Goal: Task Accomplishment & Management: Manage account settings

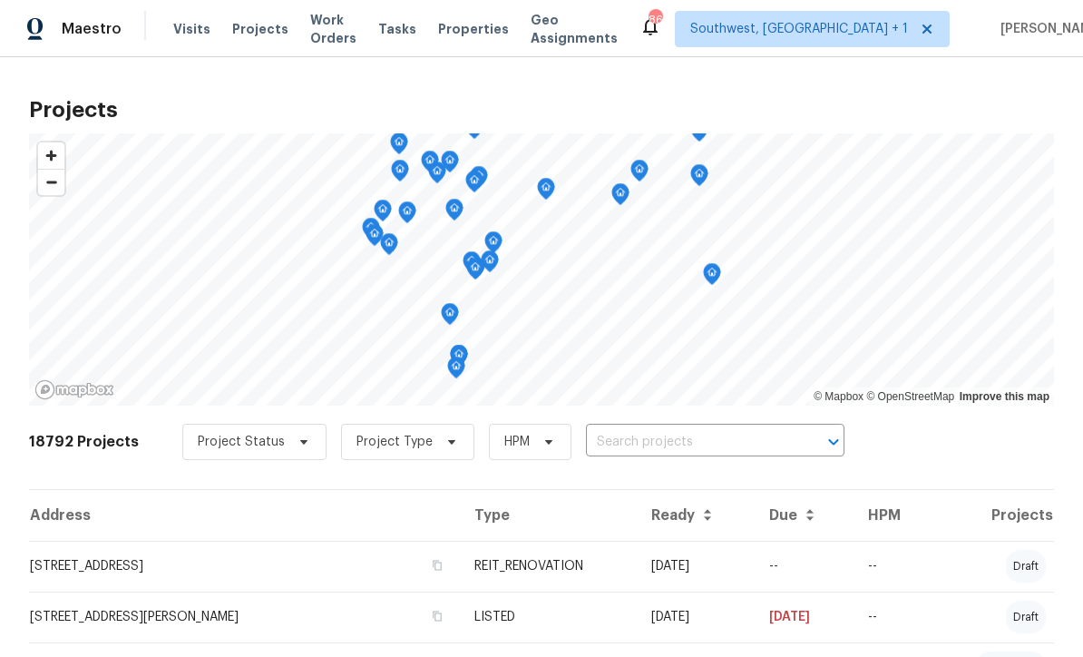
click at [648, 446] on input "text" at bounding box center [690, 442] width 208 height 28
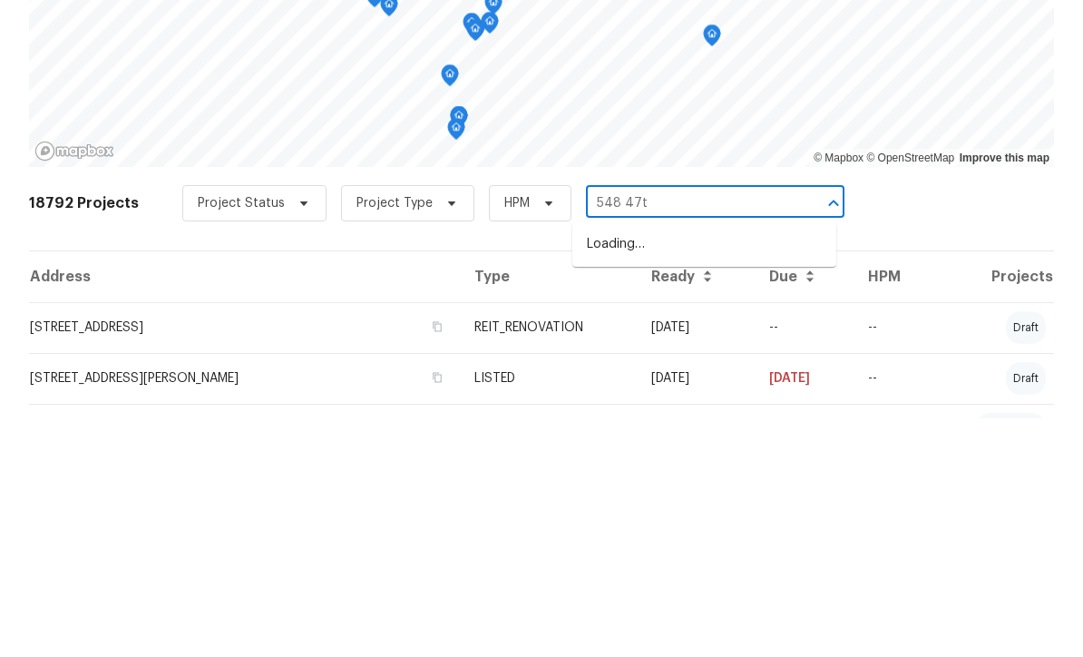
type input "548 47th"
click at [714, 468] on li "[STREET_ADDRESS]" at bounding box center [704, 483] width 264 height 30
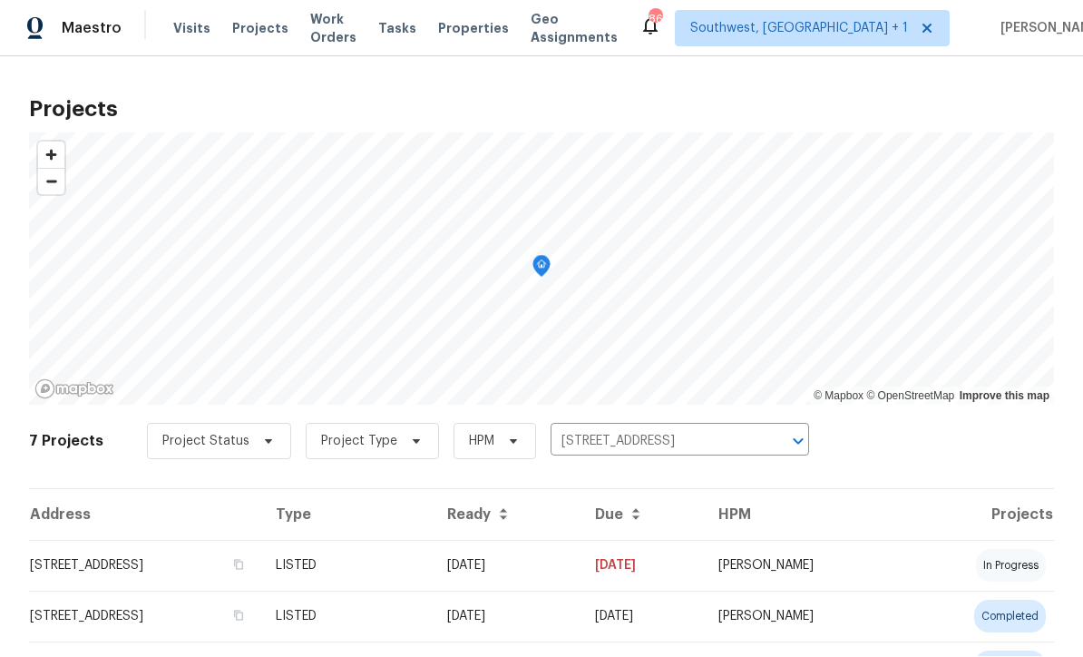
scroll to position [1, 0]
click at [580, 571] on td "[DATE]" at bounding box center [507, 565] width 148 height 51
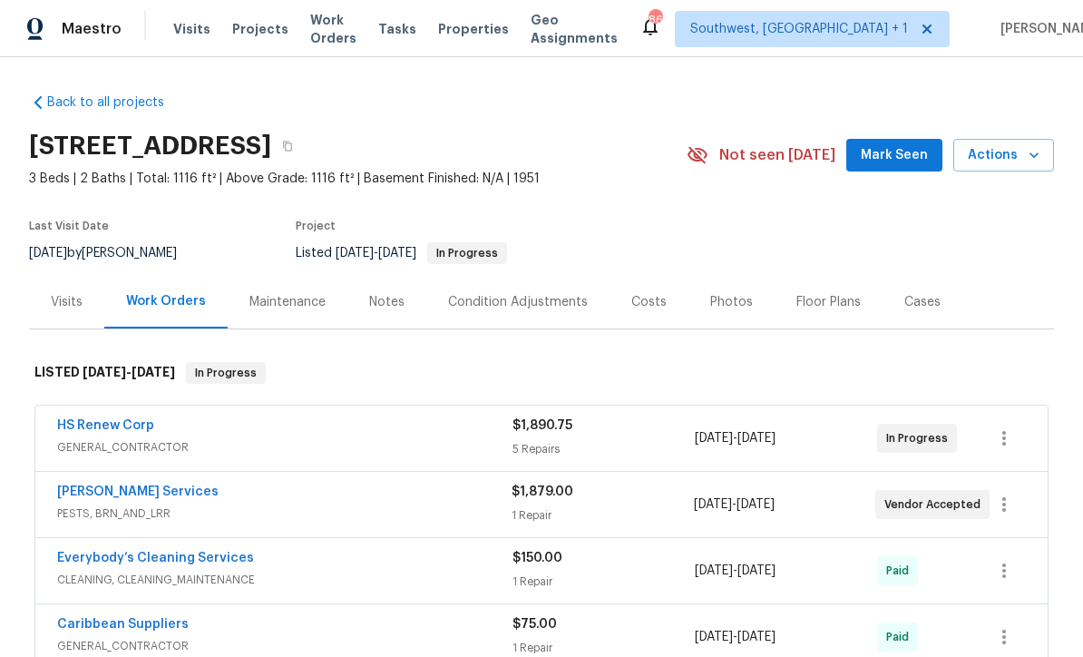
click at [73, 427] on link "HS Renew Corp" at bounding box center [105, 425] width 97 height 13
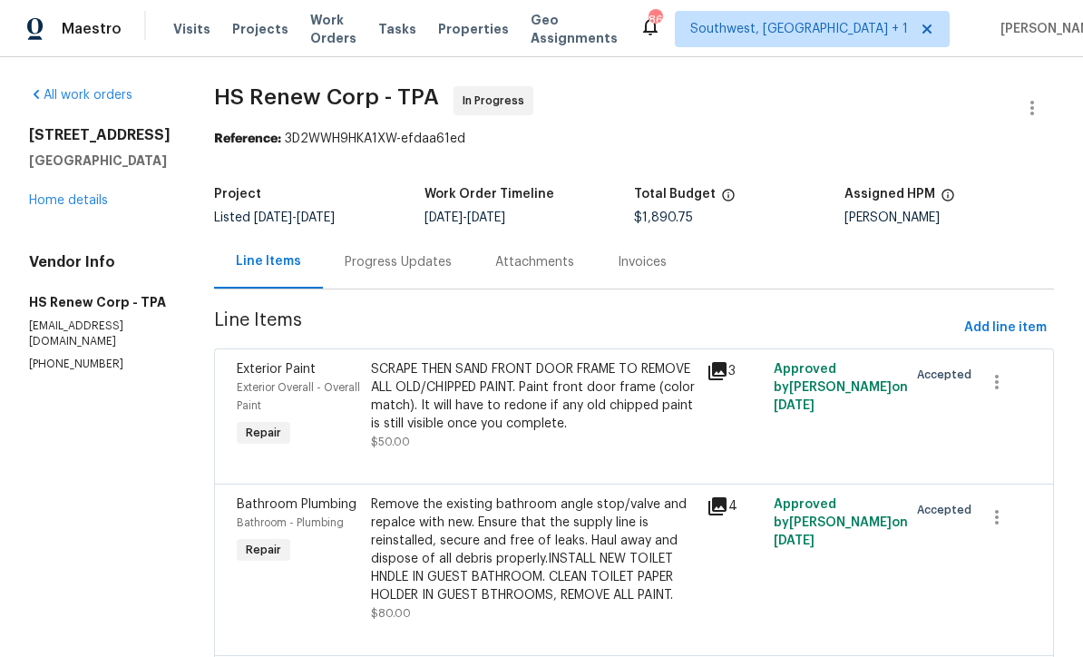
click at [362, 258] on div "Progress Updates" at bounding box center [398, 262] width 107 height 18
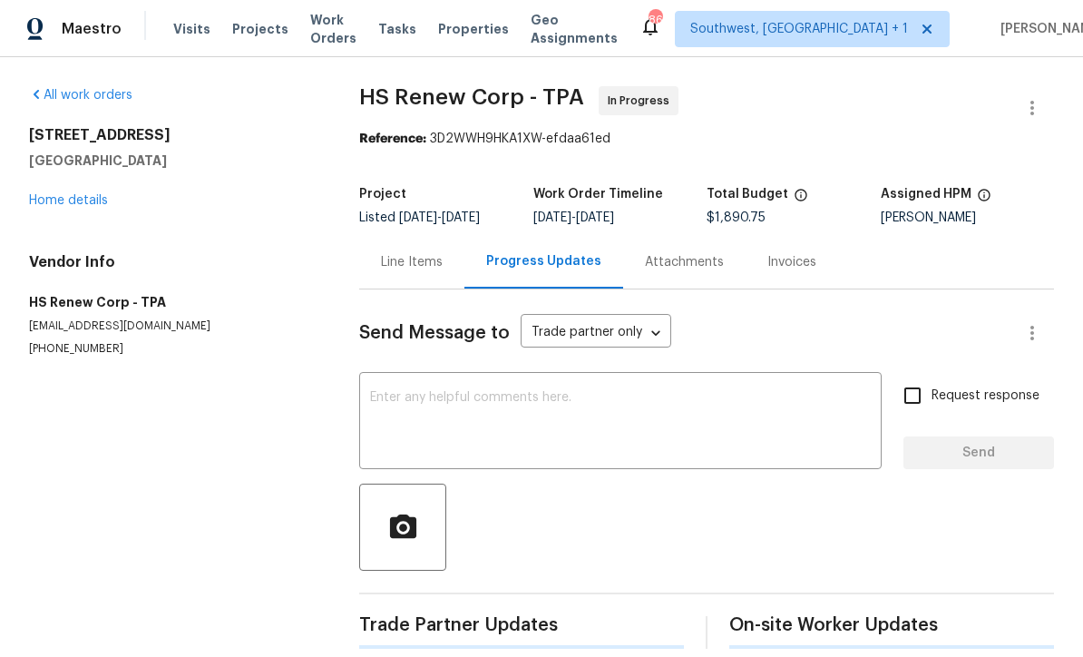
click at [574, 421] on textarea at bounding box center [620, 422] width 501 height 63
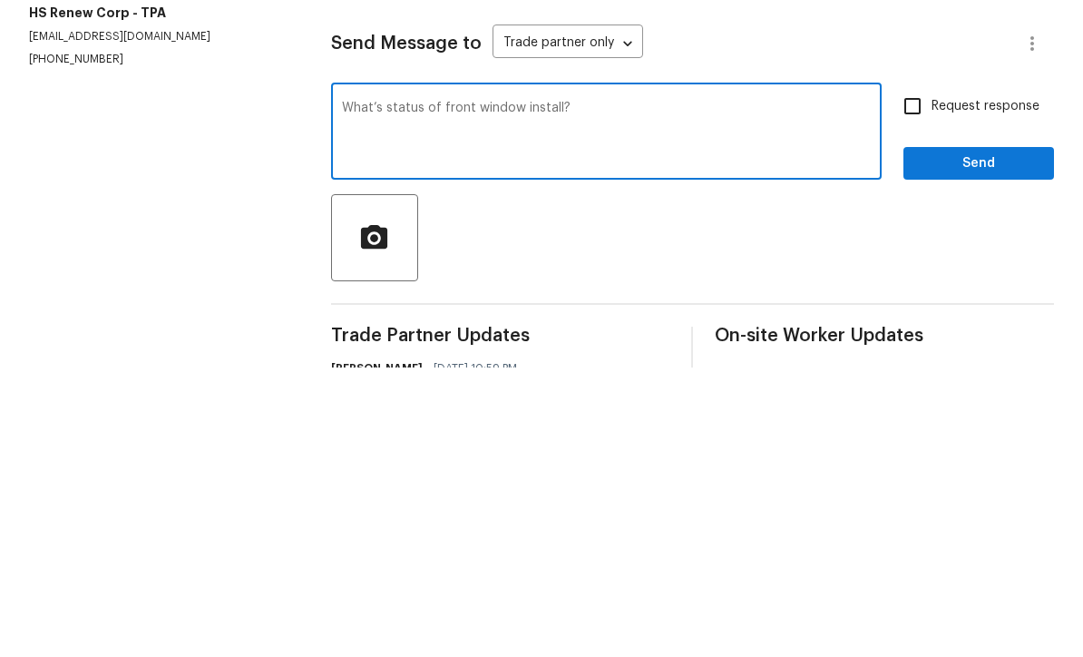
type textarea "What’s status of front window install?"
click at [920, 376] on input "Request response" at bounding box center [912, 395] width 38 height 38
checkbox input "true"
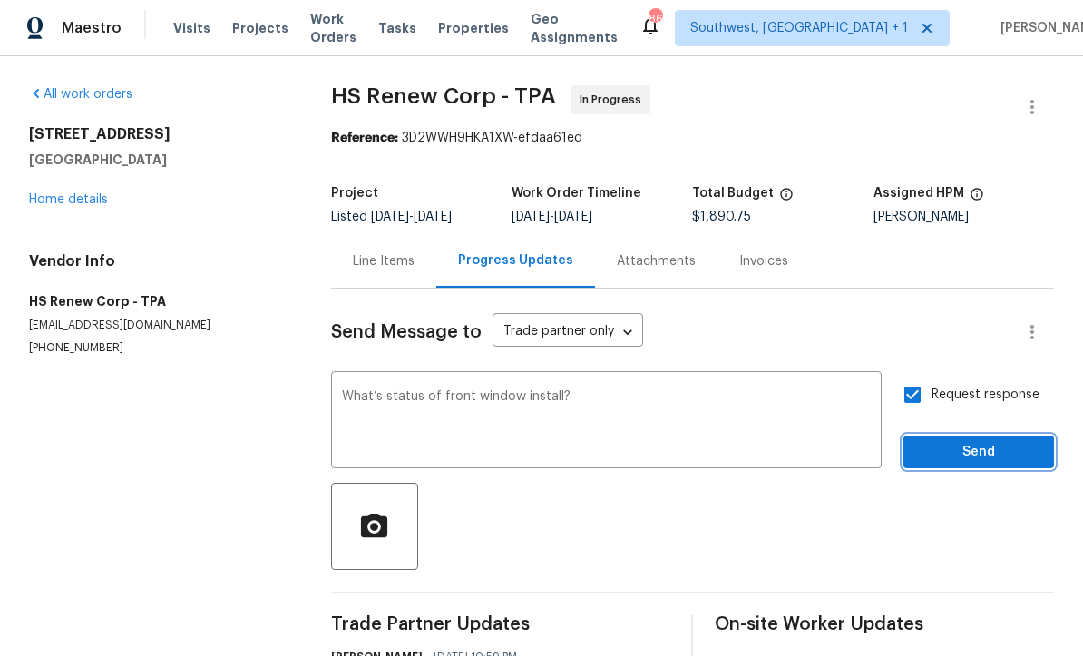
click at [951, 442] on span "Send" at bounding box center [979, 453] width 122 height 23
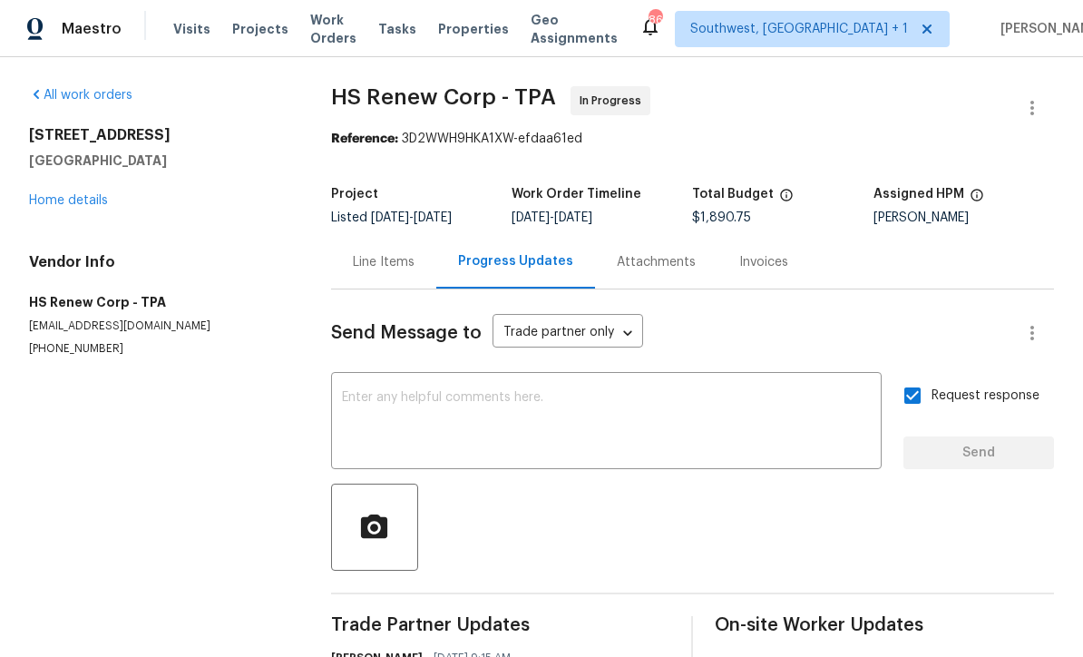
click at [567, 391] on textarea at bounding box center [606, 422] width 529 height 63
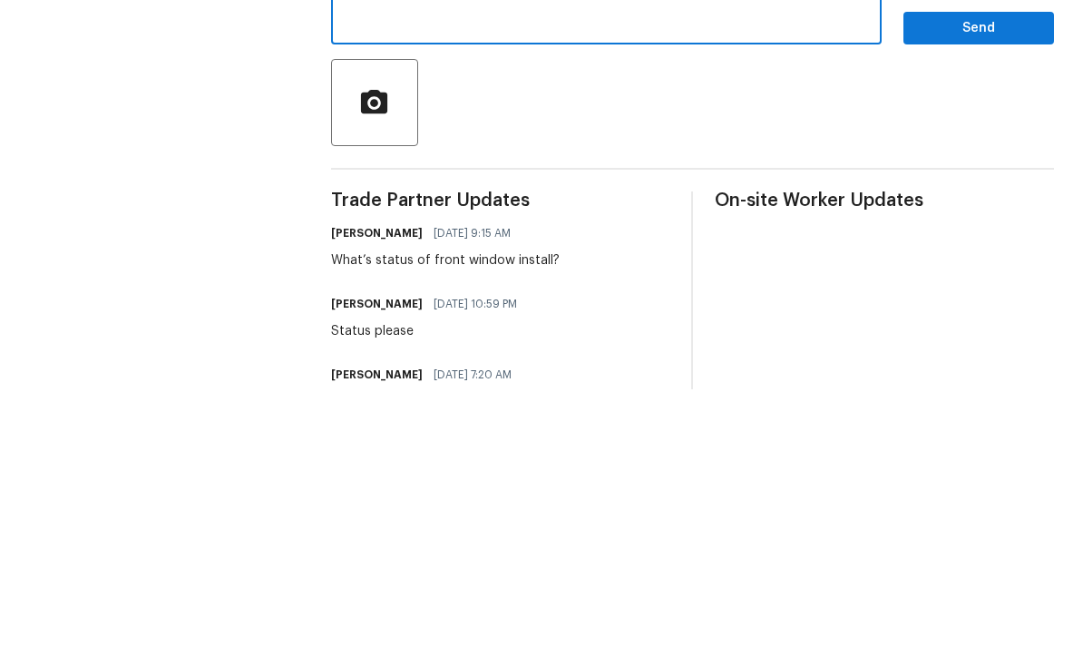
scroll to position [60, 0]
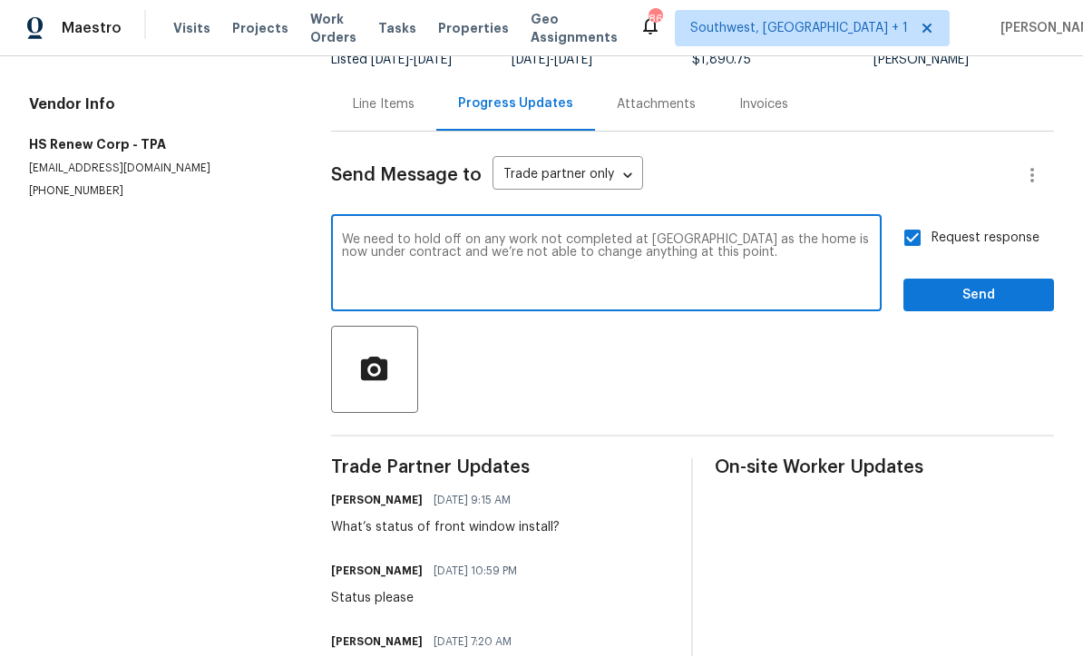
click at [645, 234] on textarea "We need to hold off on any work not completed at [GEOGRAPHIC_DATA] as the home …" at bounding box center [606, 265] width 529 height 63
type textarea "We need to hold off on any work not completed at this point as the home is now …"
click at [983, 285] on span "Send" at bounding box center [979, 296] width 122 height 23
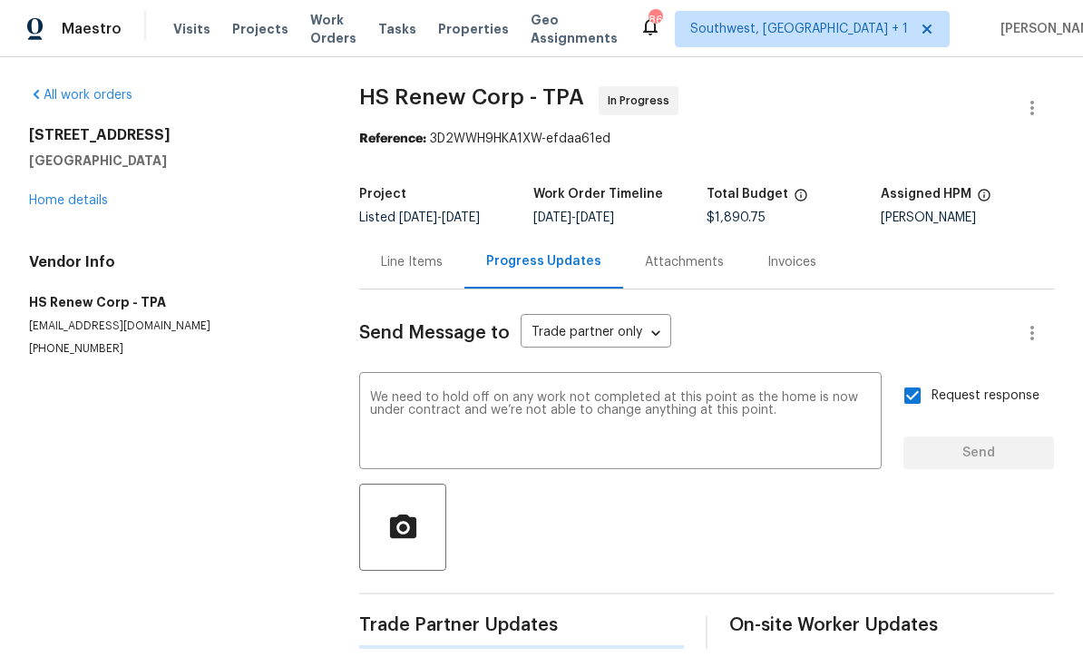
scroll to position [22, 0]
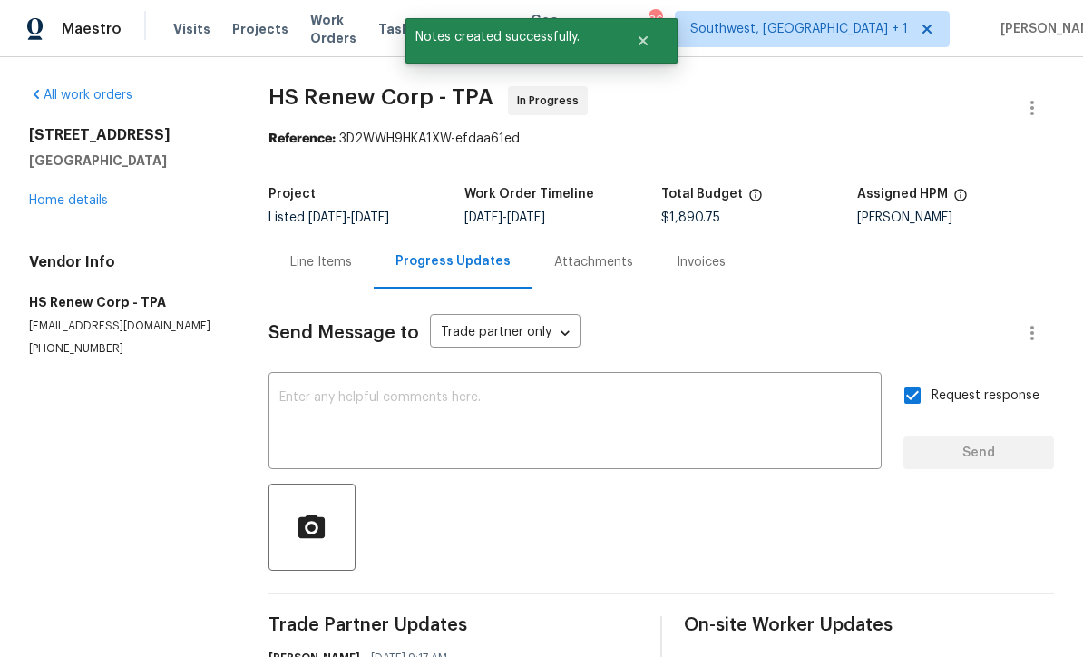
click at [62, 194] on link "Home details" at bounding box center [68, 200] width 79 height 13
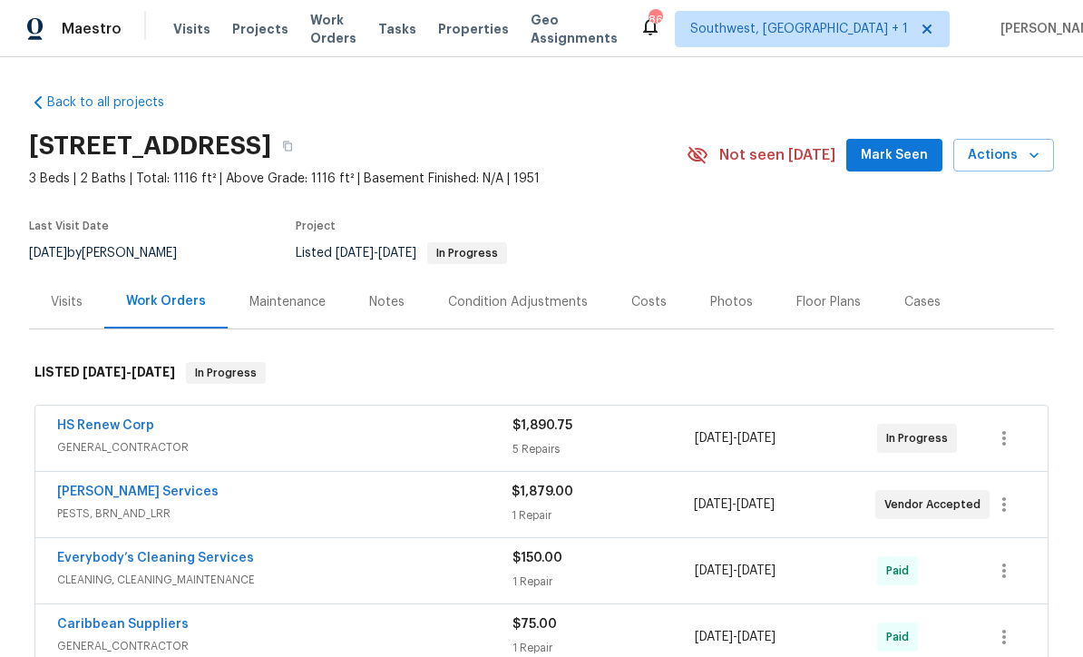
click at [1010, 144] on span "Actions" at bounding box center [1004, 155] width 72 height 23
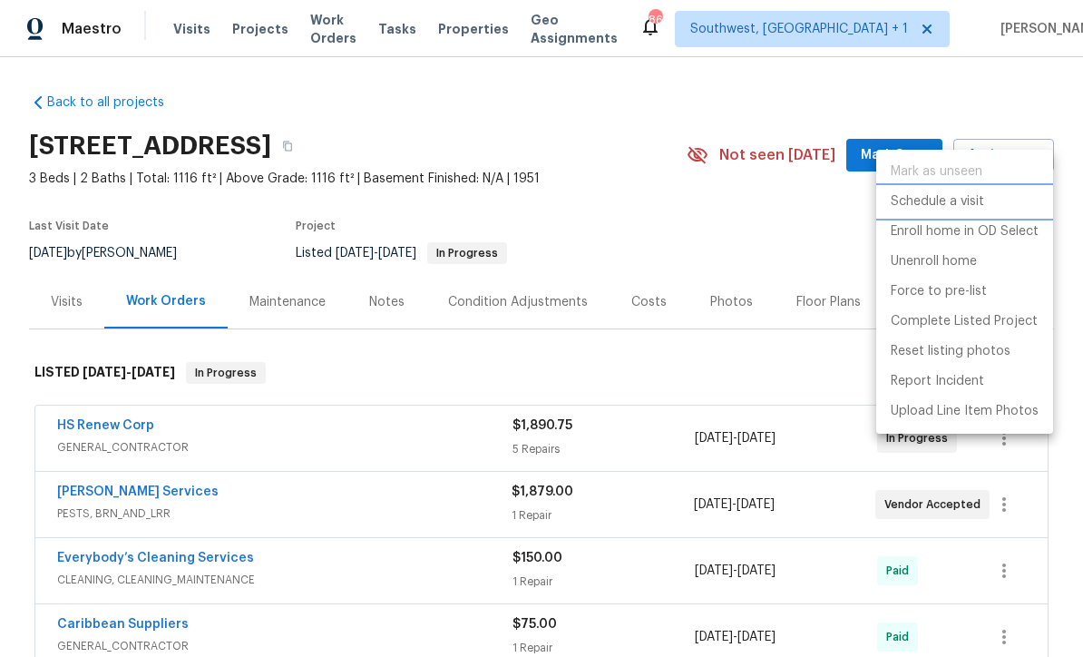
click at [966, 204] on p "Schedule a visit" at bounding box center [936, 201] width 93 height 19
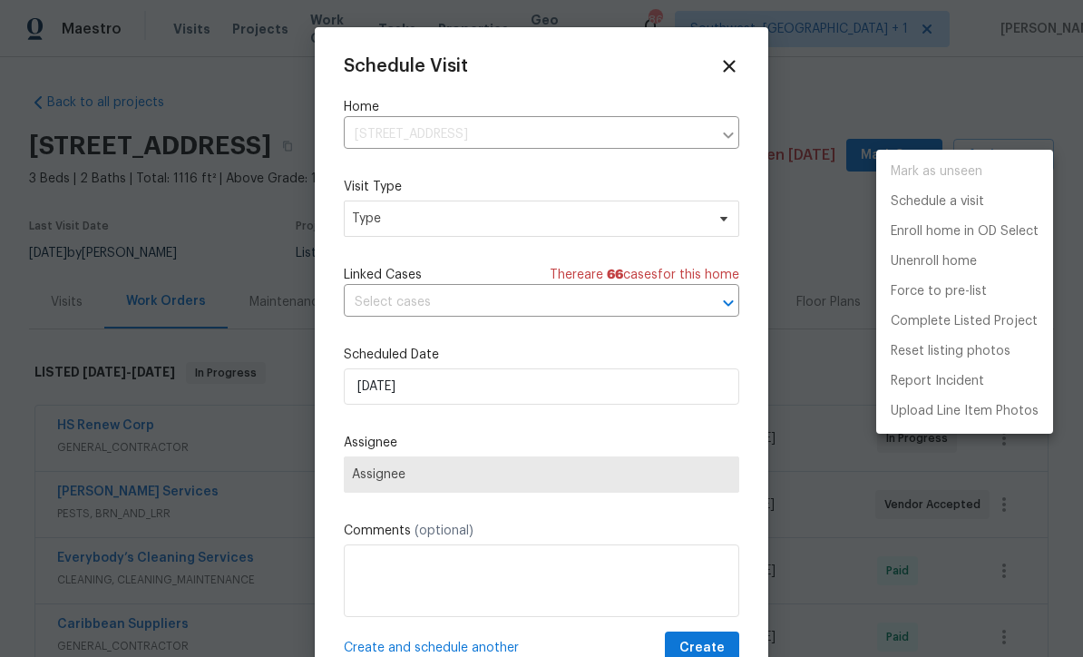
click at [472, 216] on div at bounding box center [541, 328] width 1083 height 657
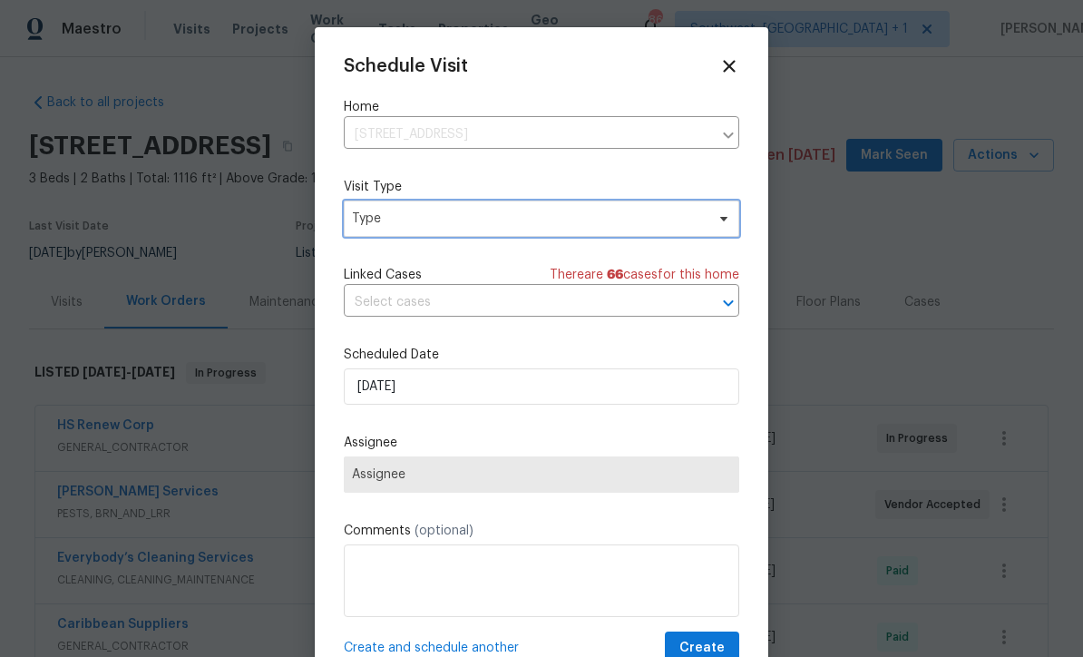
click at [494, 219] on span "Type" at bounding box center [528, 218] width 353 height 18
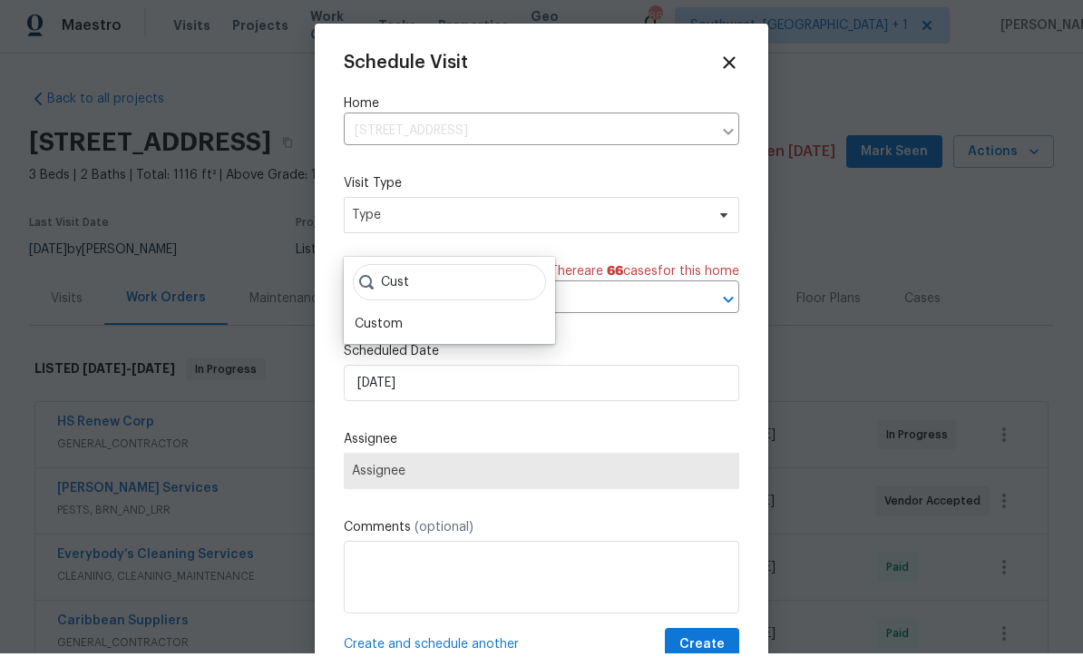
scroll to position [25, 0]
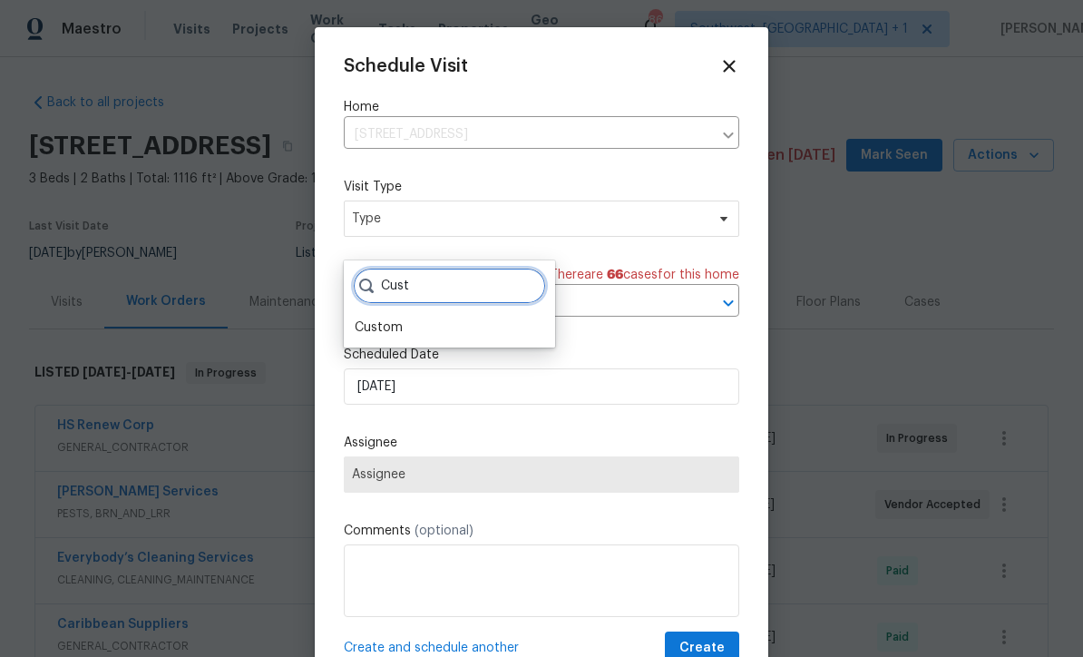
type input "Cust"
click at [401, 318] on div "Custom" at bounding box center [379, 327] width 48 height 18
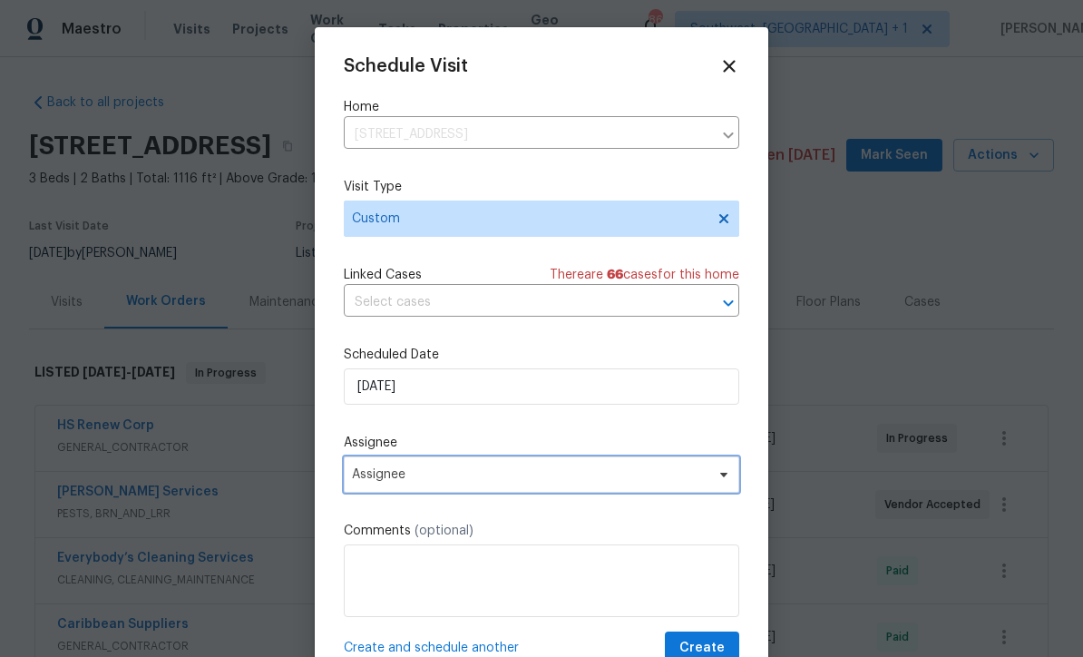
click at [462, 476] on span "Assignee" at bounding box center [529, 474] width 355 height 15
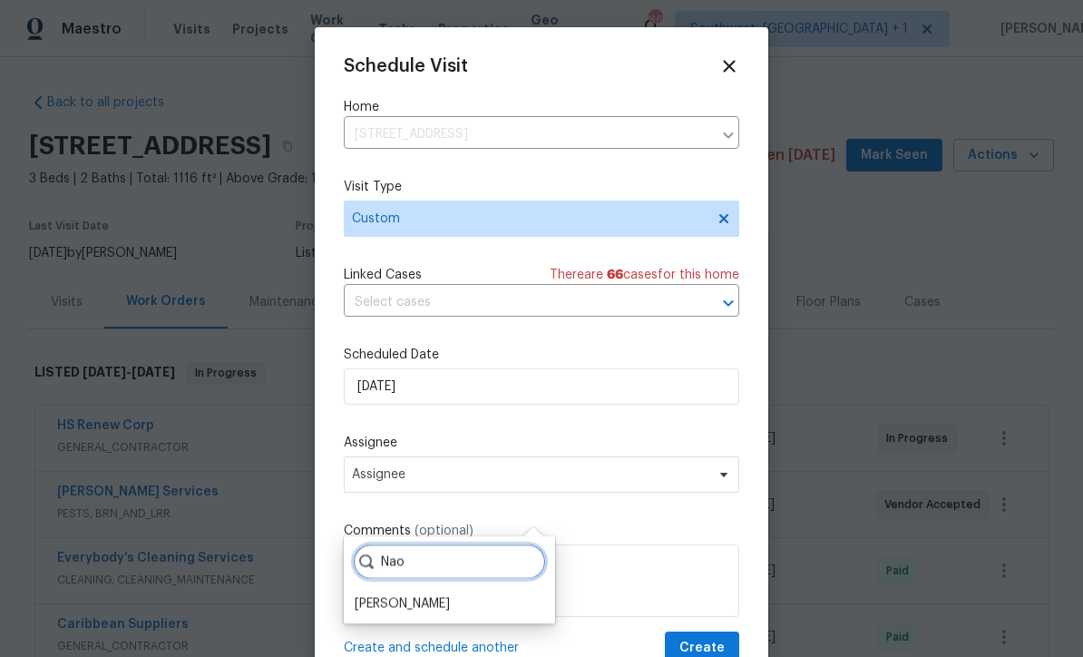
type input "Nao"
click at [414, 594] on div "[PERSON_NAME]" at bounding box center [402, 603] width 95 height 18
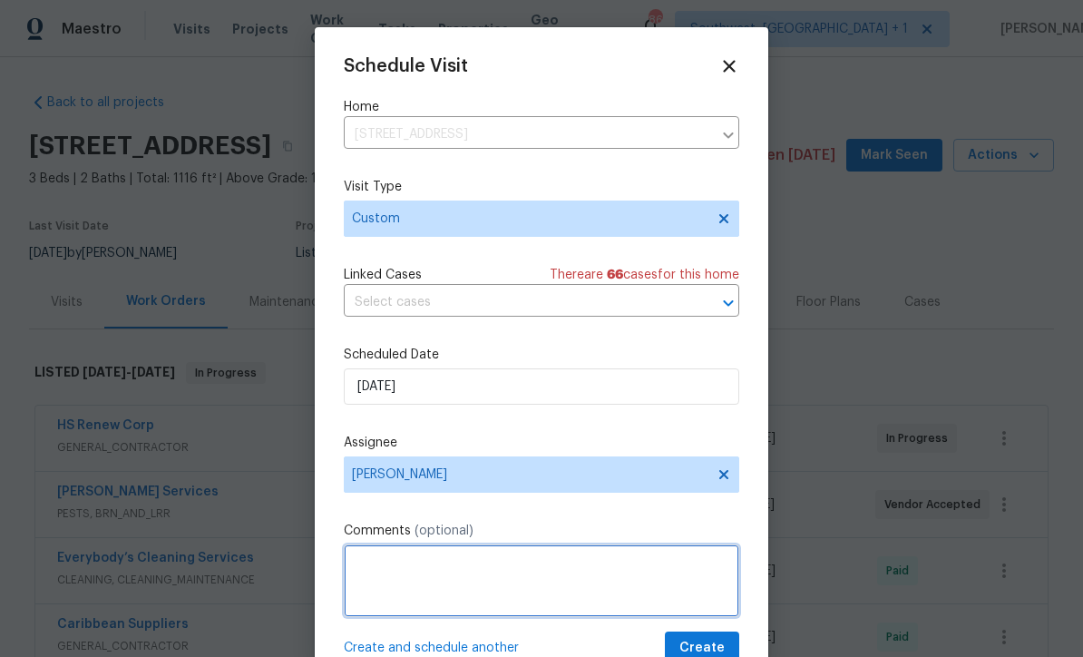
click at [736, 571] on textarea at bounding box center [541, 580] width 395 height 73
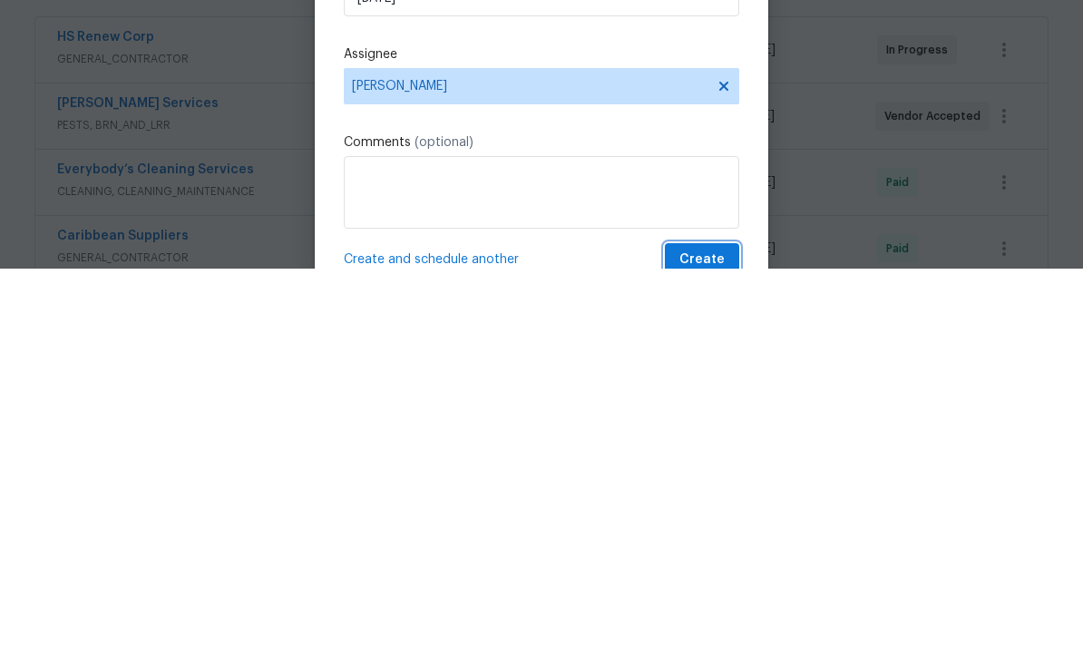
click at [705, 637] on span "Create" at bounding box center [701, 648] width 45 height 23
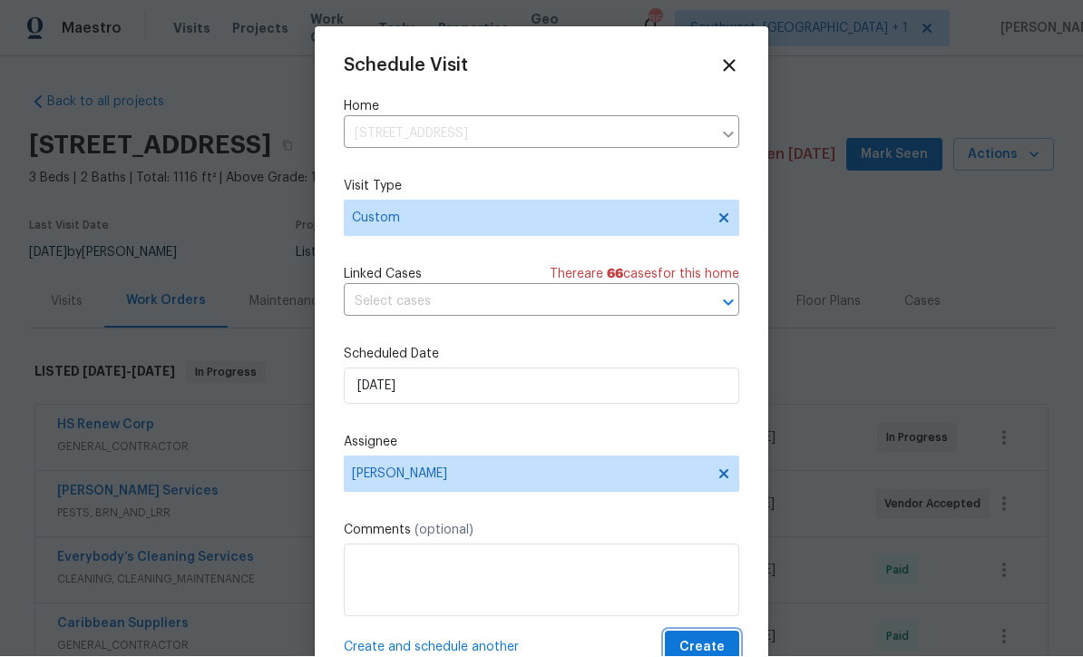
click at [697, 647] on span "Create" at bounding box center [701, 648] width 45 height 23
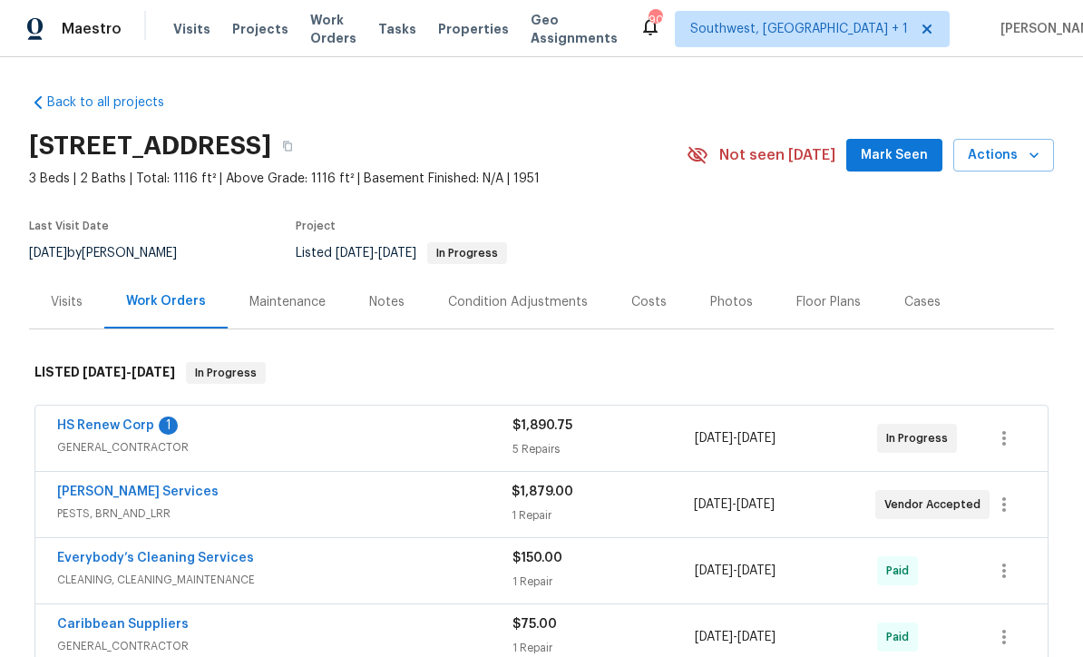
click at [184, 34] on span "Visits" at bounding box center [191, 29] width 37 height 18
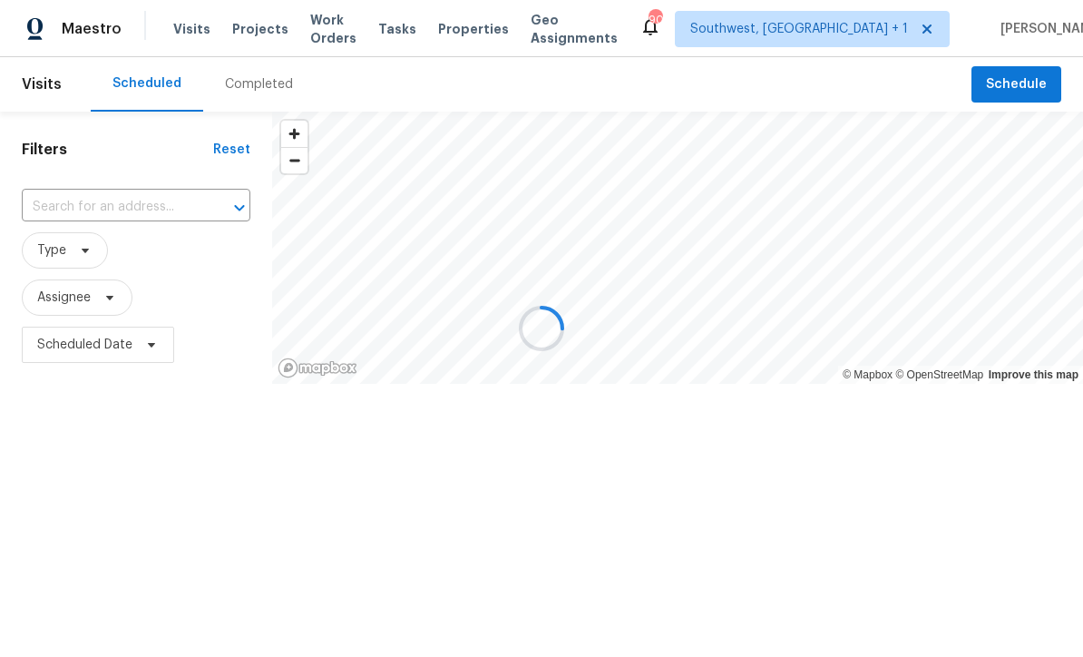
click at [82, 209] on div at bounding box center [541, 328] width 1083 height 657
click at [95, 200] on div at bounding box center [541, 328] width 1083 height 657
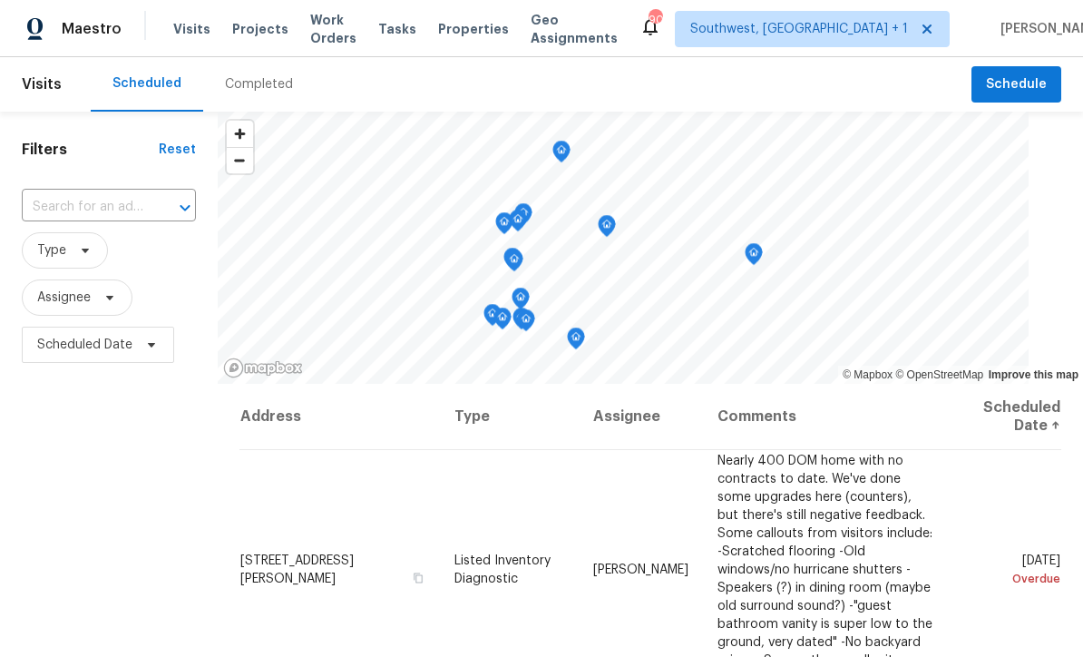
click at [116, 209] on input "text" at bounding box center [83, 207] width 123 height 28
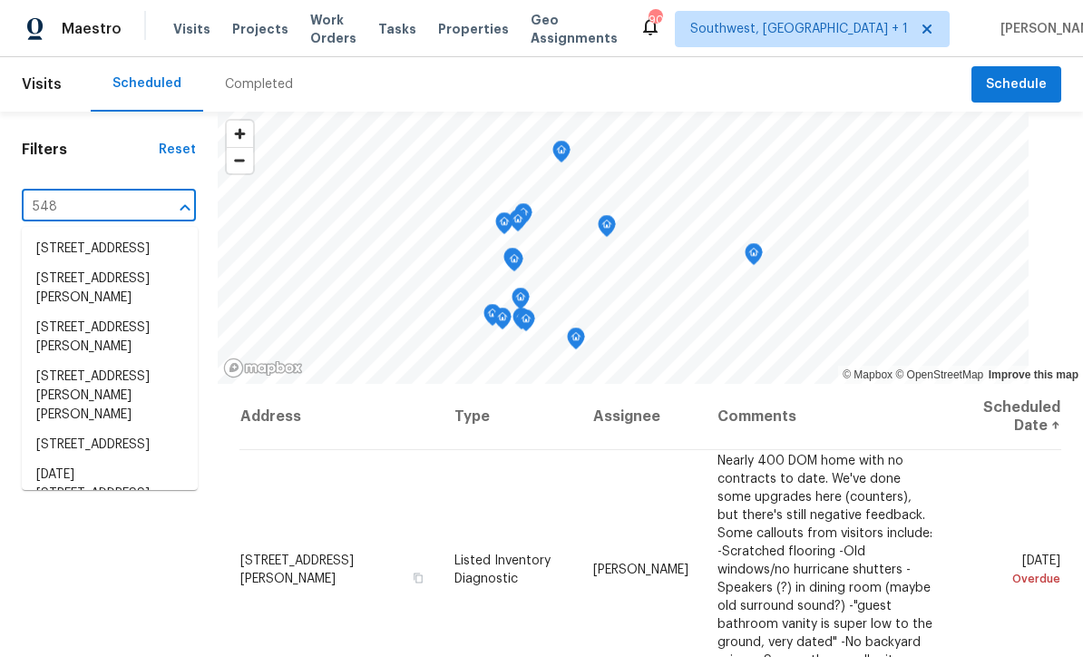
type input "548 4"
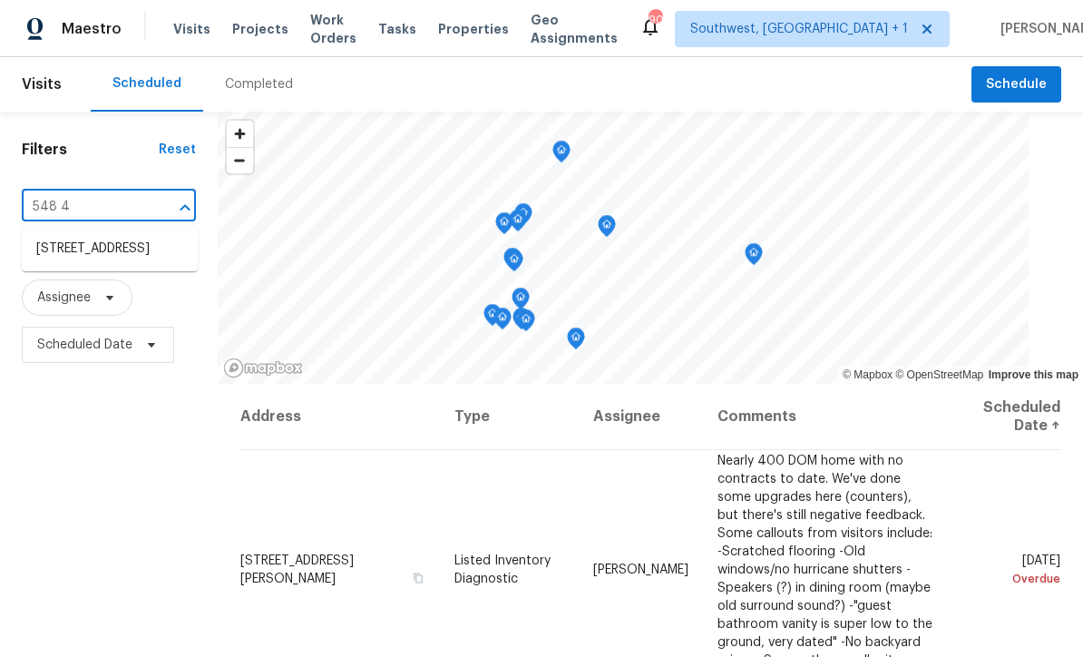
click at [70, 250] on li "[STREET_ADDRESS]" at bounding box center [110, 249] width 176 height 30
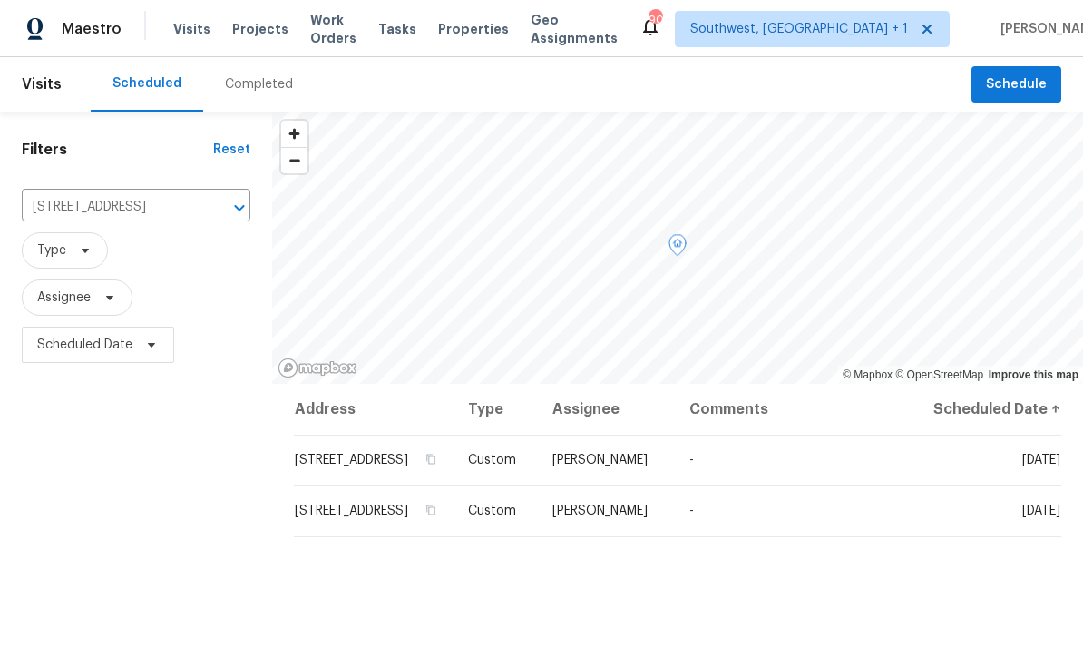
click at [0, 0] on icon at bounding box center [0, 0] width 0 height 0
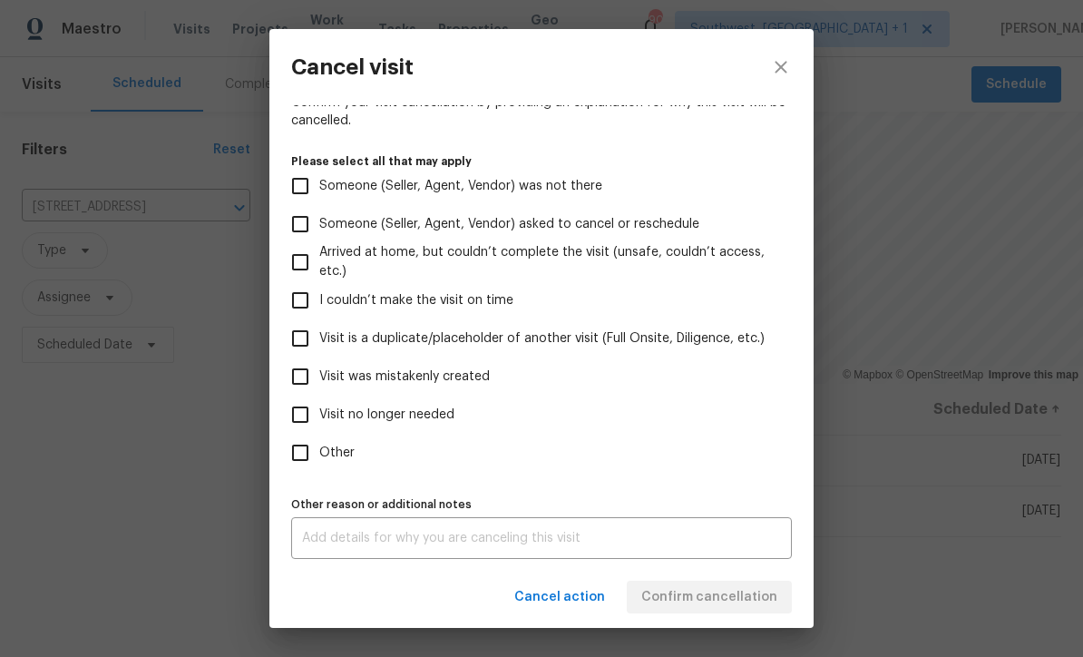
scroll to position [153, 0]
click at [291, 341] on input "Visit is a duplicate/placeholder of another visit (Full Onsite, Diligence, etc.)" at bounding box center [300, 338] width 38 height 38
checkbox input "true"
click at [618, 554] on div "x Other reason or additional notes" at bounding box center [541, 538] width 501 height 42
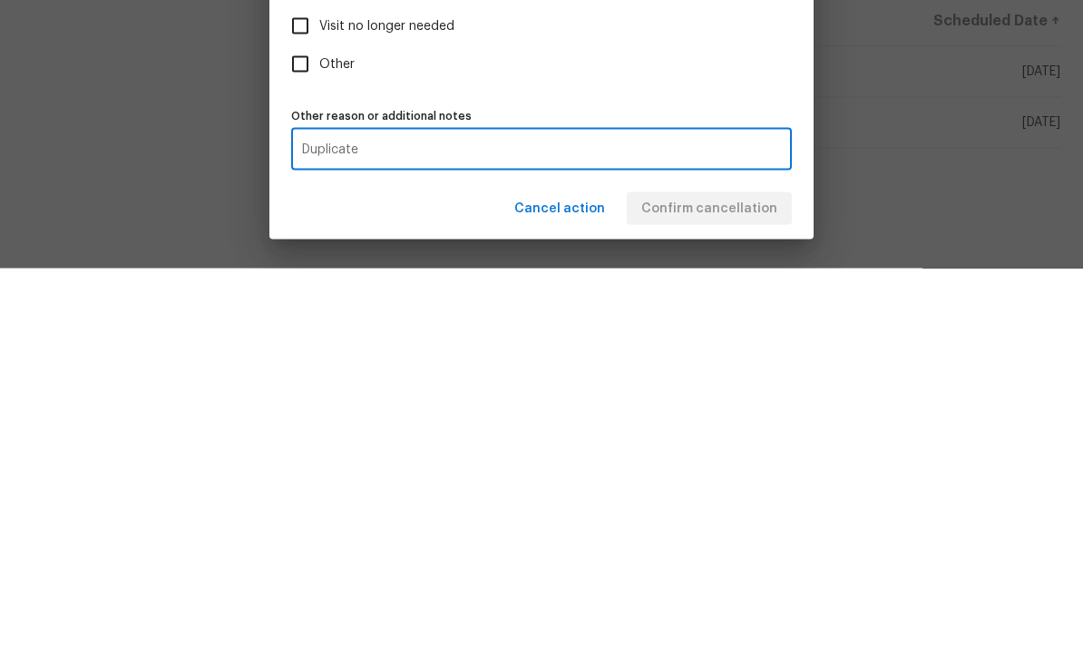
scroll to position [60, 0]
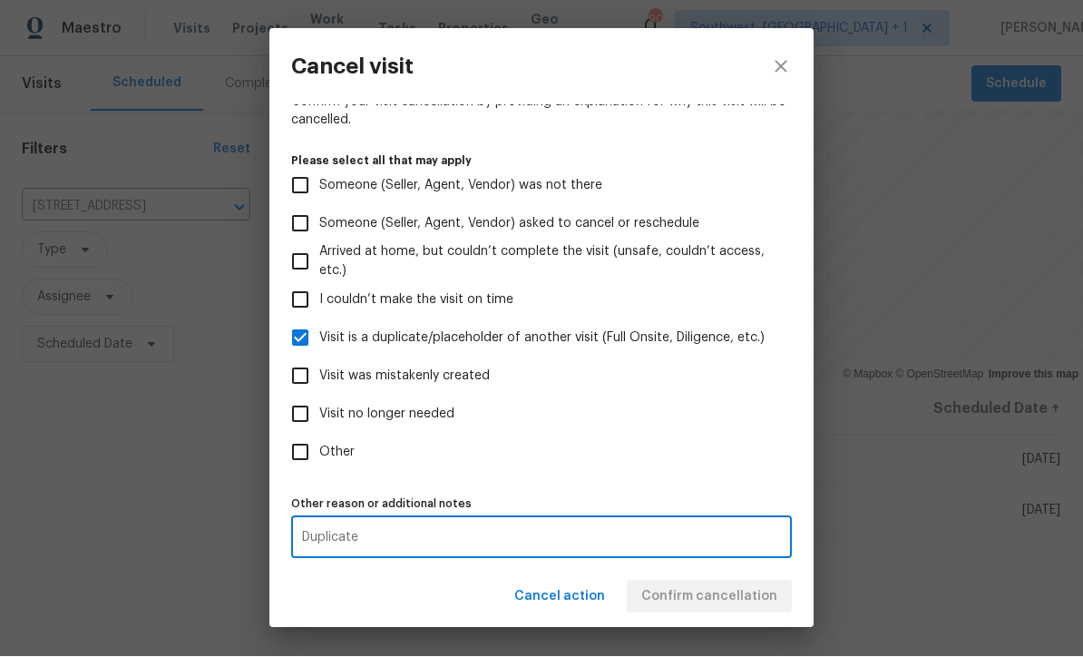
type textarea "Duplicate"
click at [299, 329] on input "Visit is a duplicate/placeholder of another visit (Full Onsite, Diligence, etc.)" at bounding box center [300, 338] width 38 height 38
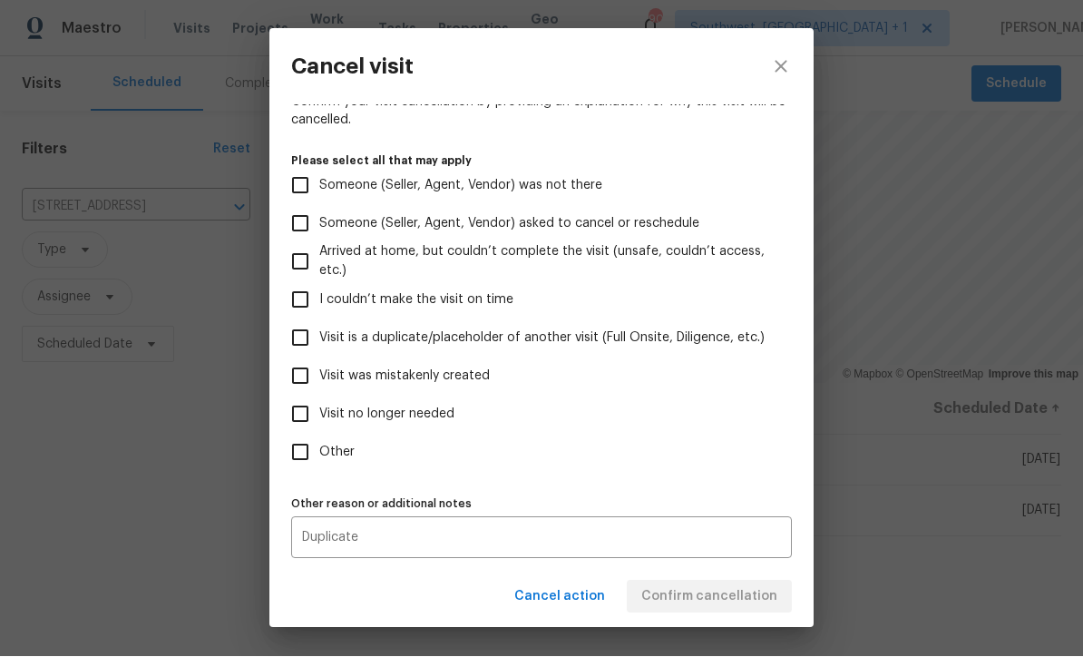
click at [299, 338] on input "Visit is a duplicate/placeholder of another visit (Full Onsite, Diligence, etc.)" at bounding box center [300, 338] width 38 height 38
checkbox input "true"
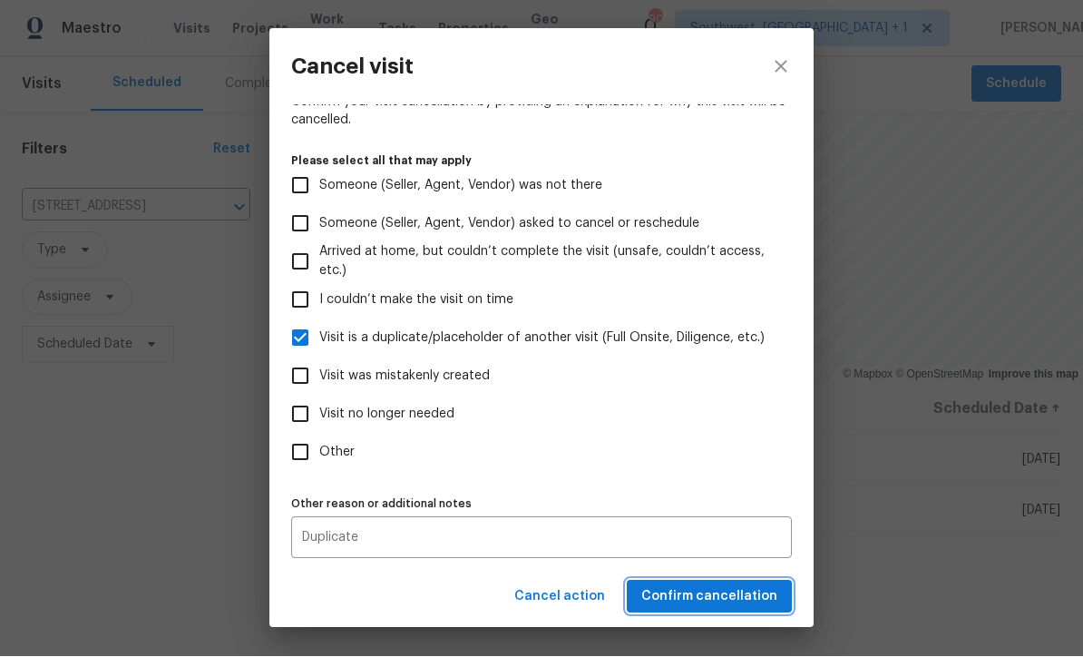
click at [711, 598] on span "Confirm cancellation" at bounding box center [709, 597] width 136 height 23
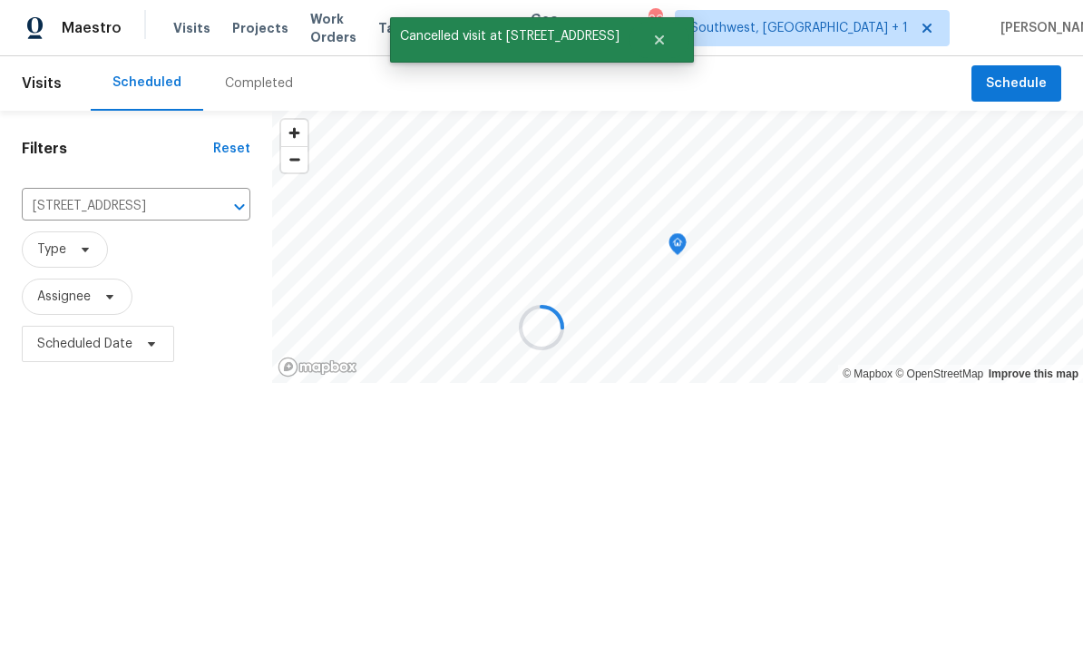
scroll to position [1, 0]
